Goal: Task Accomplishment & Management: Use online tool/utility

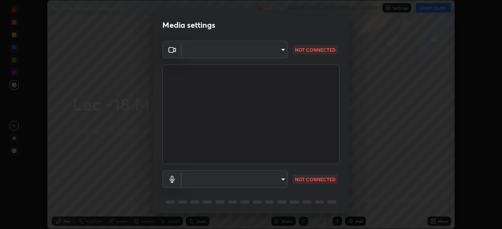
type input "bba66c41345857dcc9a6d4c580dc01eb5c8f13e357e582705132971b55534d29"
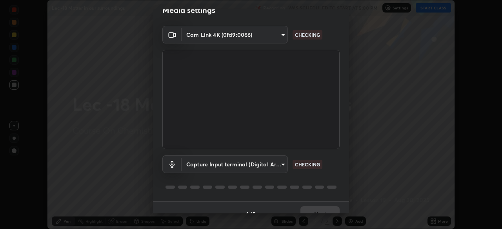
scroll to position [15, 0]
click at [208, 158] on body "Erase all Lec -18 Matter in our surroundings Recording WAS SCHEDULED TO START A…" at bounding box center [251, 114] width 502 height 229
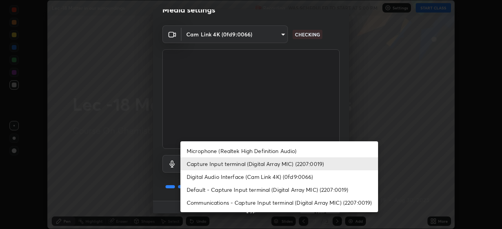
click at [211, 153] on li "Microphone (Realtek High Definition Audio)" at bounding box center [279, 151] width 198 height 13
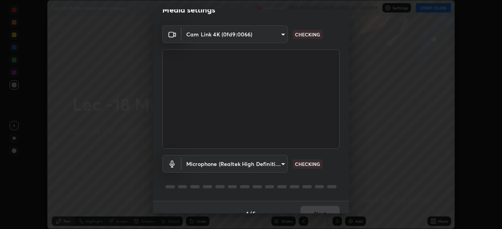
click at [208, 163] on body "Erase all Lec -18 Matter in our surroundings Recording WAS SCHEDULED TO START A…" at bounding box center [251, 114] width 502 height 229
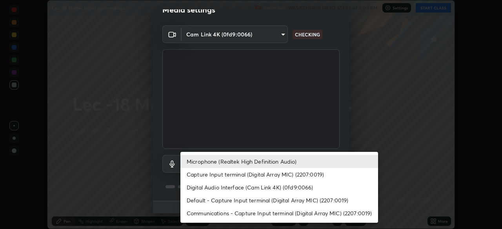
click at [210, 175] on li "Capture Input terminal (Digital Array MIC) (2207:0019)" at bounding box center [279, 174] width 198 height 13
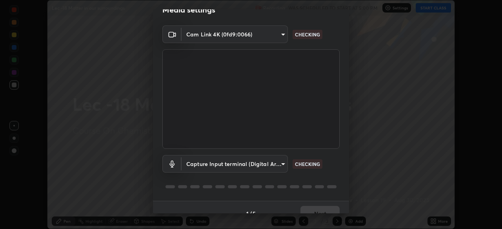
type input "a05e24d5bf415794e164c1dc4afe10f701dff4cff059ff988e161665ee2e2aee"
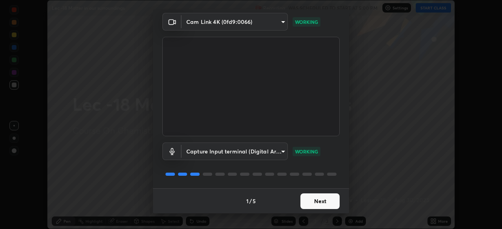
click at [306, 197] on button "Next" at bounding box center [319, 202] width 39 height 16
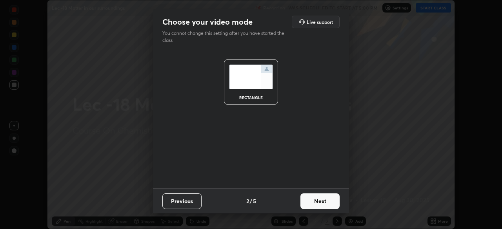
click at [310, 198] on button "Next" at bounding box center [319, 202] width 39 height 16
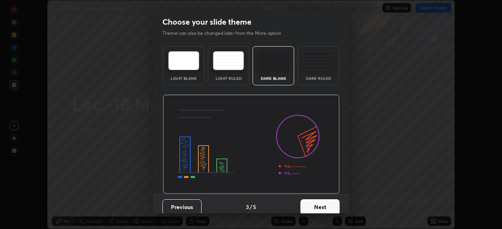
click at [315, 202] on button "Next" at bounding box center [319, 208] width 39 height 16
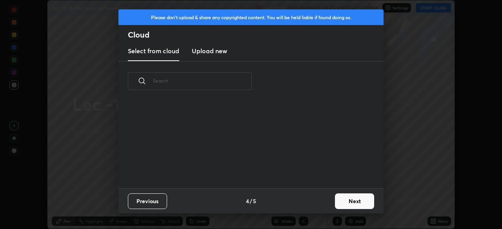
click at [341, 202] on button "Next" at bounding box center [354, 202] width 39 height 16
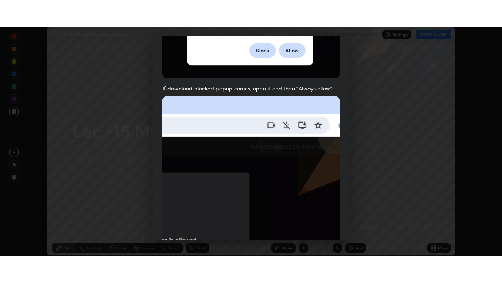
scroll to position [188, 0]
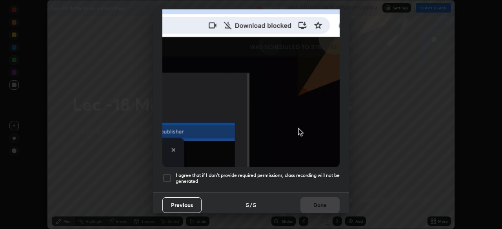
click at [169, 175] on div at bounding box center [166, 178] width 9 height 9
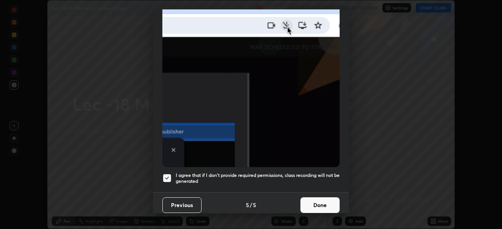
click at [326, 203] on button "Done" at bounding box center [319, 206] width 39 height 16
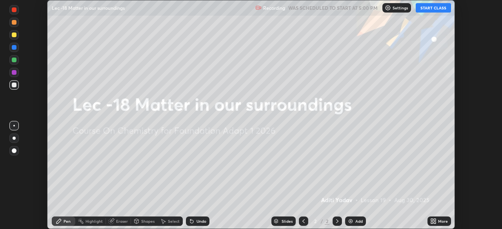
click at [432, 10] on button "START CLASS" at bounding box center [433, 7] width 35 height 9
click at [438, 224] on div "More" at bounding box center [440, 221] width 24 height 9
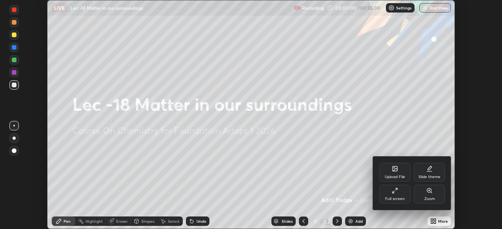
click at [392, 189] on icon at bounding box center [395, 191] width 6 height 6
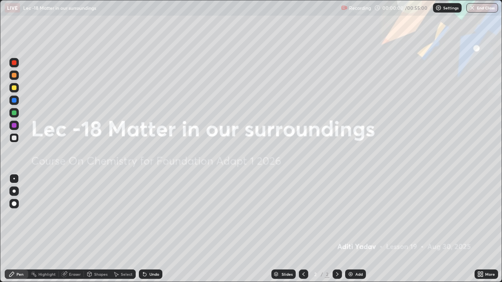
scroll to position [282, 502]
click at [351, 229] on div "Add" at bounding box center [355, 274] width 21 height 9
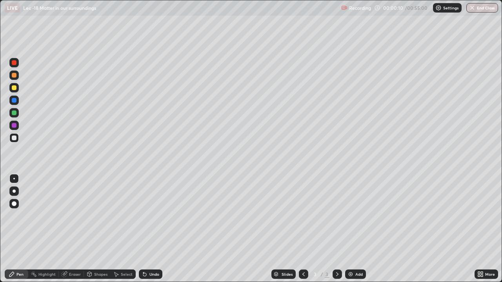
click at [14, 125] on div at bounding box center [14, 125] width 5 height 5
click at [14, 115] on div at bounding box center [14, 113] width 5 height 5
click at [14, 137] on div at bounding box center [14, 138] width 5 height 5
click at [14, 113] on div at bounding box center [14, 113] width 5 height 5
click at [12, 139] on div at bounding box center [14, 138] width 5 height 5
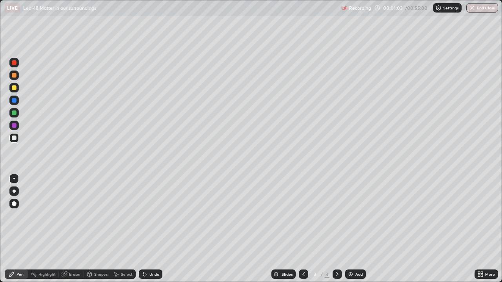
click at [15, 128] on div at bounding box center [13, 125] width 9 height 9
click at [16, 115] on div at bounding box center [14, 113] width 5 height 5
click at [11, 227] on div at bounding box center [14, 220] width 13 height 94
click at [6, 229] on div "Erase all" at bounding box center [14, 141] width 19 height 251
click at [10, 229] on div at bounding box center [14, 220] width 13 height 94
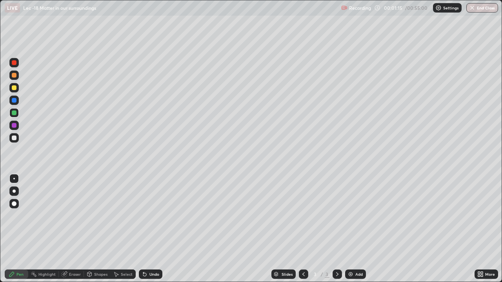
click at [16, 229] on div at bounding box center [14, 220] width 13 height 94
click at [7, 229] on div "Erase all" at bounding box center [14, 141] width 19 height 251
click at [9, 229] on div at bounding box center [14, 220] width 13 height 94
click at [11, 229] on div at bounding box center [14, 220] width 13 height 94
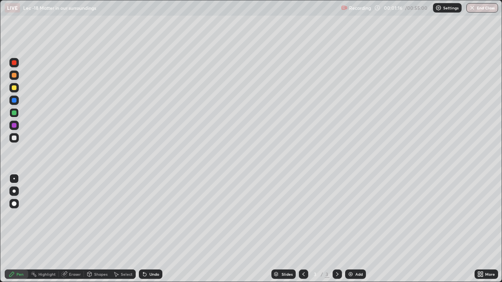
click at [10, 229] on div at bounding box center [14, 220] width 13 height 94
click at [12, 229] on div at bounding box center [14, 220] width 13 height 94
click at [9, 229] on div at bounding box center [14, 220] width 13 height 94
click at [11, 229] on div at bounding box center [14, 220] width 13 height 94
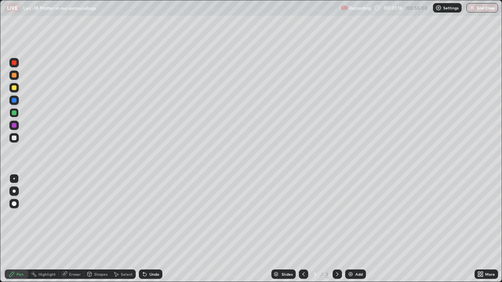
click at [8, 229] on div at bounding box center [14, 220] width 13 height 94
click at [6, 229] on div "Erase all" at bounding box center [14, 141] width 19 height 251
click at [350, 229] on img at bounding box center [351, 274] width 6 height 6
click at [12, 87] on div at bounding box center [14, 88] width 5 height 5
click at [486, 229] on div "More" at bounding box center [490, 275] width 10 height 4
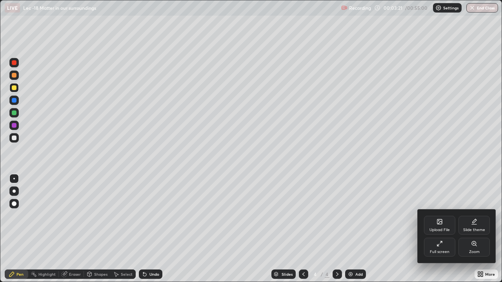
click at [451, 229] on div at bounding box center [251, 141] width 502 height 282
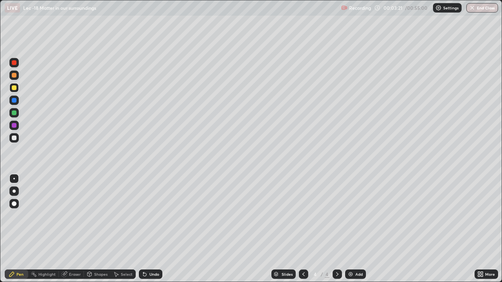
click at [453, 229] on div "Upload File Slide theme Full screen Zoom" at bounding box center [251, 141] width 502 height 282
click at [14, 115] on div at bounding box center [14, 113] width 5 height 5
click at [16, 89] on div at bounding box center [14, 88] width 5 height 5
click at [14, 104] on div at bounding box center [13, 100] width 9 height 9
click at [13, 115] on div at bounding box center [13, 112] width 9 height 9
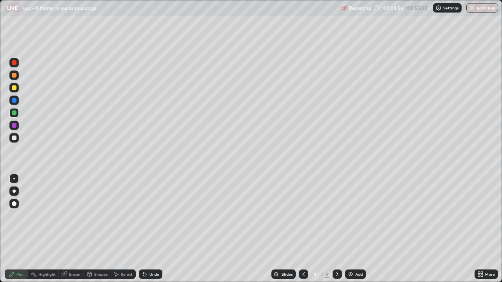
click at [15, 127] on div at bounding box center [14, 125] width 5 height 5
click at [15, 111] on div at bounding box center [14, 113] width 5 height 5
click at [13, 102] on div at bounding box center [14, 100] width 5 height 5
click at [149, 229] on div "Undo" at bounding box center [154, 275] width 10 height 4
click at [7, 229] on div "Pen" at bounding box center [17, 274] width 24 height 9
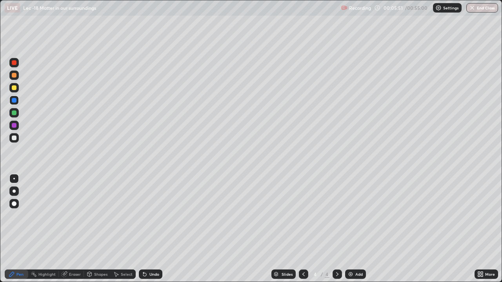
click at [14, 126] on div at bounding box center [14, 125] width 5 height 5
click at [14, 115] on div at bounding box center [14, 113] width 5 height 5
click at [15, 87] on div at bounding box center [14, 88] width 5 height 5
click at [13, 127] on div at bounding box center [14, 125] width 5 height 5
click at [14, 115] on div at bounding box center [13, 112] width 9 height 9
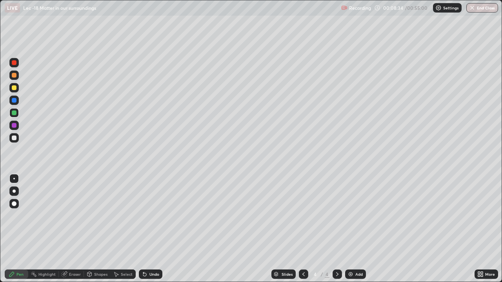
click at [14, 104] on div at bounding box center [13, 100] width 9 height 9
click at [14, 113] on div at bounding box center [14, 113] width 5 height 5
click at [15, 138] on div at bounding box center [14, 138] width 5 height 5
click at [14, 115] on div at bounding box center [14, 113] width 5 height 5
click at [350, 229] on img at bounding box center [351, 274] width 6 height 6
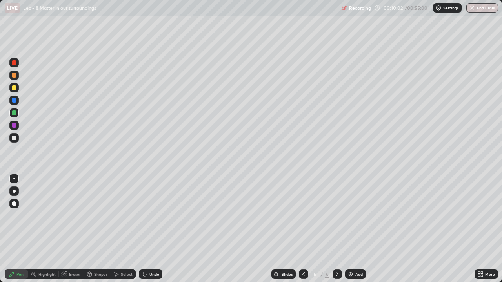
click at [305, 229] on icon at bounding box center [303, 274] width 6 height 6
click at [348, 229] on img at bounding box center [351, 274] width 6 height 6
click at [280, 229] on div "Slides" at bounding box center [283, 274] width 24 height 9
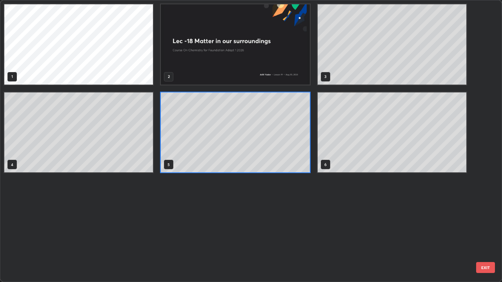
scroll to position [279, 497]
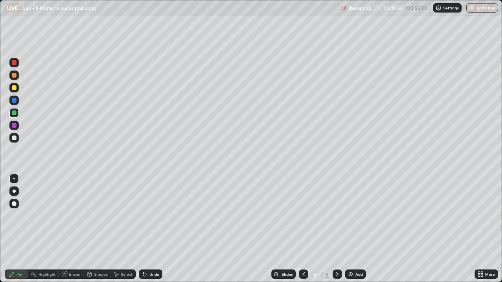
click at [15, 102] on div at bounding box center [14, 100] width 5 height 5
click at [14, 127] on div at bounding box center [14, 125] width 5 height 5
click at [12, 141] on div at bounding box center [13, 137] width 9 height 9
click at [16, 115] on div at bounding box center [14, 113] width 5 height 5
click at [14, 92] on div at bounding box center [13, 87] width 9 height 9
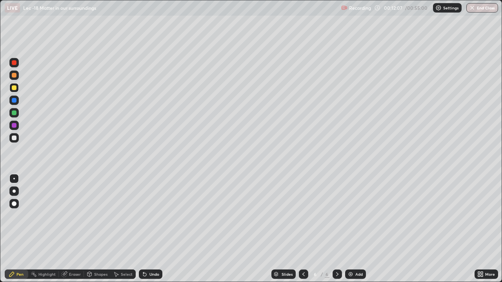
click at [15, 115] on div at bounding box center [14, 113] width 5 height 5
click at [487, 229] on div "More" at bounding box center [487, 275] width 24 height 16
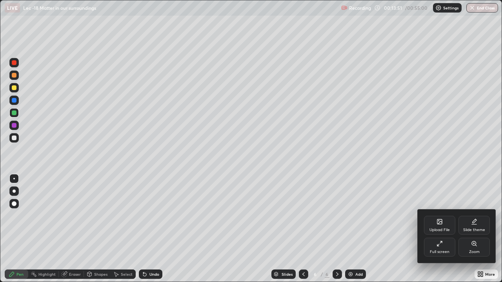
click at [16, 102] on div at bounding box center [251, 141] width 502 height 282
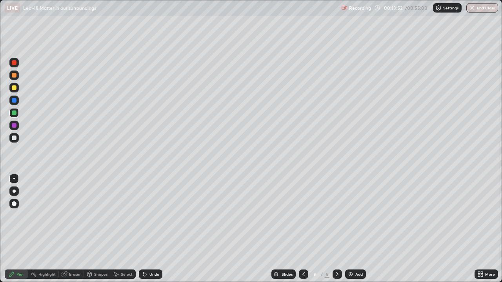
click at [14, 102] on div at bounding box center [14, 100] width 5 height 5
click at [13, 88] on div at bounding box center [14, 88] width 5 height 5
click at [14, 126] on div at bounding box center [14, 125] width 5 height 5
click at [13, 111] on div at bounding box center [14, 113] width 5 height 5
click at [13, 100] on div at bounding box center [14, 100] width 5 height 5
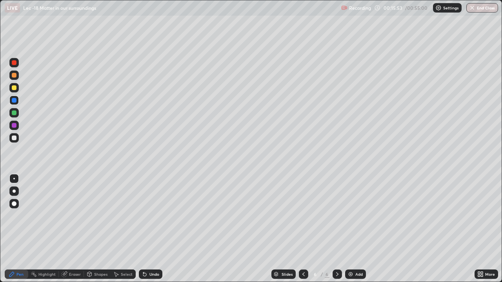
click at [13, 116] on div at bounding box center [13, 112] width 9 height 9
click at [13, 135] on div at bounding box center [13, 137] width 9 height 9
click at [15, 127] on div at bounding box center [14, 125] width 5 height 5
click at [350, 229] on img at bounding box center [351, 274] width 6 height 6
click at [13, 112] on div at bounding box center [14, 113] width 5 height 5
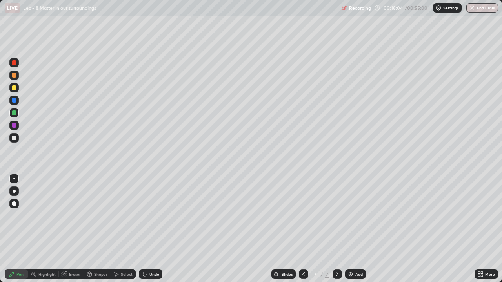
click at [14, 98] on div at bounding box center [13, 100] width 9 height 9
click at [12, 88] on div at bounding box center [14, 88] width 5 height 5
click at [15, 114] on div at bounding box center [14, 113] width 5 height 5
click at [15, 89] on div at bounding box center [14, 88] width 5 height 5
click at [16, 140] on div at bounding box center [14, 138] width 5 height 5
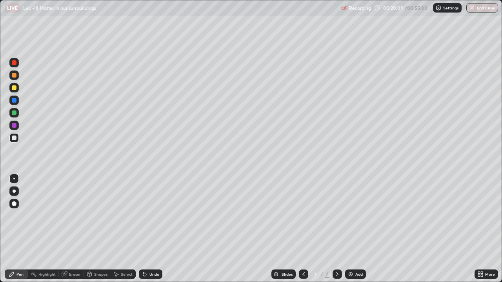
click at [15, 90] on div at bounding box center [13, 87] width 9 height 9
click at [15, 76] on div at bounding box center [14, 75] width 5 height 5
click at [13, 90] on div at bounding box center [14, 88] width 5 height 5
click at [12, 101] on div at bounding box center [14, 100] width 5 height 5
click at [14, 114] on div at bounding box center [14, 113] width 5 height 5
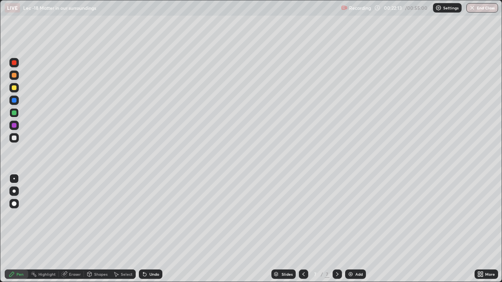
click at [12, 137] on div at bounding box center [14, 138] width 5 height 5
click at [354, 229] on div "Add" at bounding box center [355, 274] width 21 height 9
click at [13, 114] on div at bounding box center [14, 113] width 5 height 5
click at [14, 124] on div at bounding box center [14, 125] width 5 height 5
click at [353, 229] on img at bounding box center [351, 274] width 6 height 6
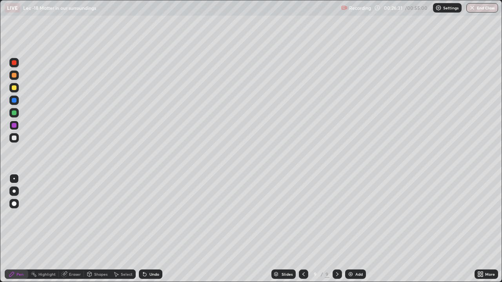
click at [15, 88] on div at bounding box center [14, 88] width 5 height 5
click at [16, 139] on div at bounding box center [14, 138] width 5 height 5
click at [12, 126] on div at bounding box center [14, 125] width 5 height 5
click at [15, 116] on div at bounding box center [13, 112] width 9 height 9
click at [13, 90] on div at bounding box center [13, 87] width 9 height 9
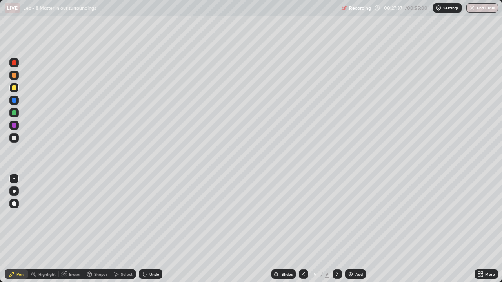
click at [12, 77] on div at bounding box center [13, 75] width 9 height 9
click at [146, 229] on icon at bounding box center [145, 274] width 6 height 6
click at [15, 136] on div at bounding box center [14, 138] width 5 height 5
click at [0, 229] on div "Setting up your live class" at bounding box center [251, 141] width 502 height 282
click at [350, 229] on img at bounding box center [351, 274] width 6 height 6
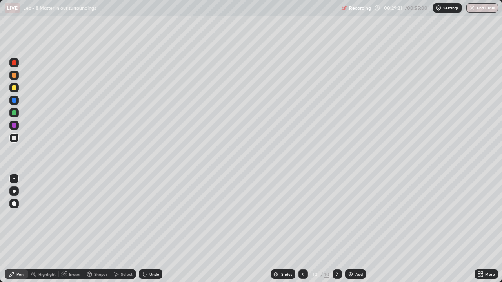
click at [16, 114] on div at bounding box center [14, 113] width 5 height 5
click at [15, 140] on div at bounding box center [14, 138] width 5 height 5
click at [15, 88] on div at bounding box center [14, 88] width 5 height 5
click at [15, 113] on div at bounding box center [14, 113] width 5 height 5
click at [15, 140] on div at bounding box center [14, 138] width 5 height 5
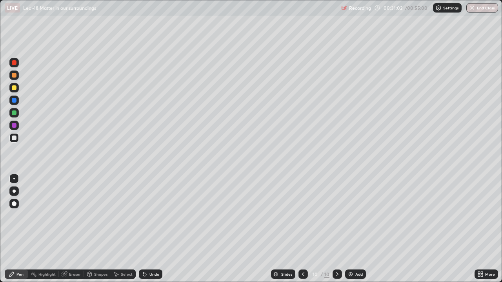
click at [16, 114] on div at bounding box center [13, 112] width 9 height 9
click at [15, 102] on div at bounding box center [14, 100] width 5 height 5
click at [11, 89] on div at bounding box center [13, 87] width 9 height 9
click at [15, 76] on div at bounding box center [14, 75] width 5 height 5
click at [13, 101] on div at bounding box center [14, 100] width 5 height 5
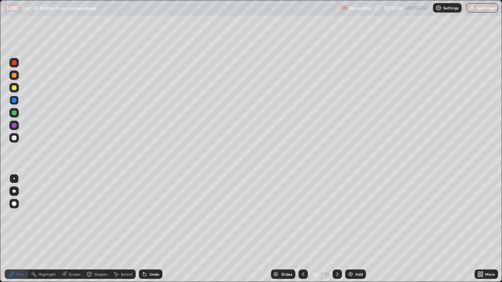
click at [15, 114] on div at bounding box center [14, 113] width 5 height 5
click at [11, 102] on div at bounding box center [13, 100] width 9 height 9
click at [12, 89] on div at bounding box center [14, 88] width 5 height 5
click at [13, 126] on div at bounding box center [14, 125] width 5 height 5
click at [153, 229] on div "Undo" at bounding box center [154, 275] width 10 height 4
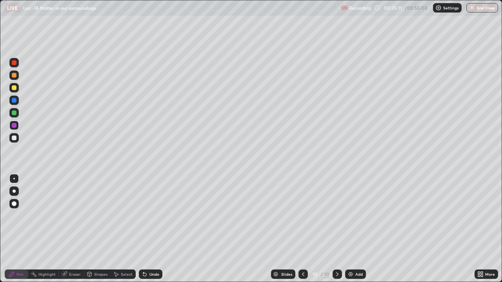
click at [70, 229] on div "Eraser" at bounding box center [75, 275] width 12 height 4
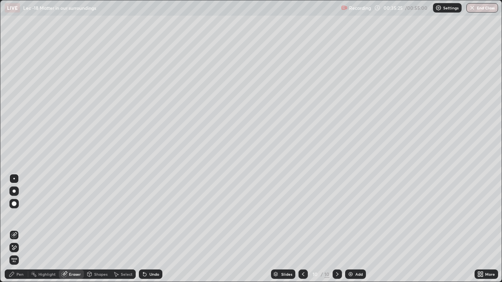
click at [16, 229] on div "Pen" at bounding box center [17, 274] width 24 height 9
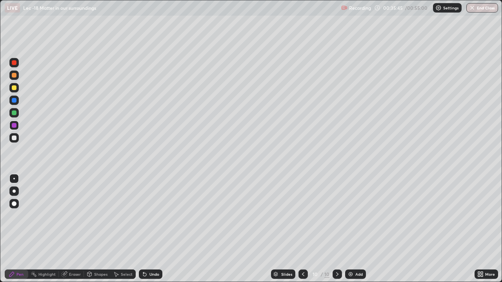
click at [13, 139] on div at bounding box center [14, 138] width 5 height 5
click at [357, 229] on div "Add" at bounding box center [358, 275] width 7 height 4
click at [13, 114] on div at bounding box center [14, 113] width 5 height 5
click at [15, 89] on div at bounding box center [14, 88] width 5 height 5
click at [15, 111] on div at bounding box center [14, 113] width 5 height 5
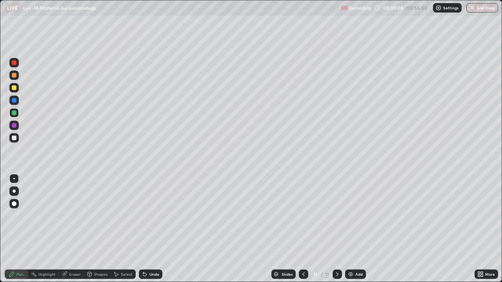
click at [14, 103] on div at bounding box center [13, 100] width 9 height 9
click at [16, 77] on div at bounding box center [13, 75] width 9 height 9
click at [13, 89] on div at bounding box center [14, 88] width 5 height 5
click at [13, 104] on div at bounding box center [13, 100] width 9 height 9
click at [12, 89] on div at bounding box center [14, 88] width 5 height 5
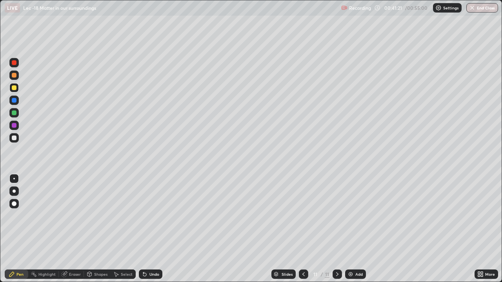
click at [345, 229] on div "Add" at bounding box center [355, 274] width 21 height 9
click at [11, 140] on div at bounding box center [13, 137] width 9 height 9
click at [14, 112] on div at bounding box center [14, 113] width 5 height 5
click at [15, 139] on div at bounding box center [14, 138] width 5 height 5
click at [15, 126] on div at bounding box center [14, 125] width 5 height 5
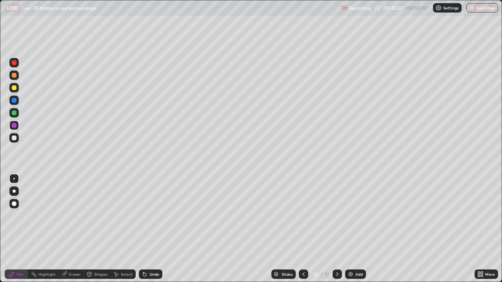
click at [16, 138] on div at bounding box center [14, 138] width 5 height 5
click at [16, 126] on div at bounding box center [13, 125] width 9 height 9
click at [14, 115] on div at bounding box center [13, 112] width 9 height 9
click at [12, 100] on div at bounding box center [14, 100] width 5 height 5
click at [13, 126] on div at bounding box center [14, 125] width 5 height 5
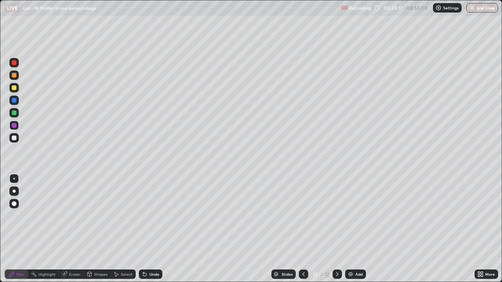
click at [15, 100] on div at bounding box center [14, 100] width 5 height 5
click at [487, 12] on button "End Class" at bounding box center [482, 7] width 32 height 9
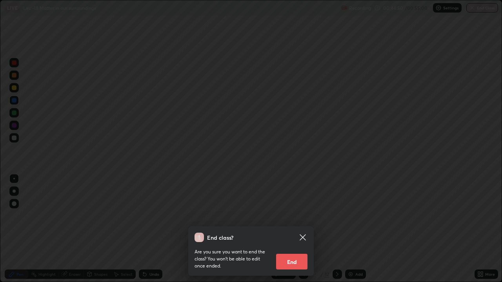
click at [296, 229] on button "End" at bounding box center [291, 262] width 31 height 16
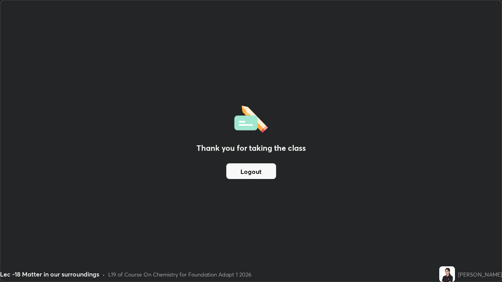
click at [255, 170] on button "Logout" at bounding box center [251, 172] width 50 height 16
click at [247, 171] on button "Logout" at bounding box center [251, 172] width 50 height 16
